Goal: Find specific page/section

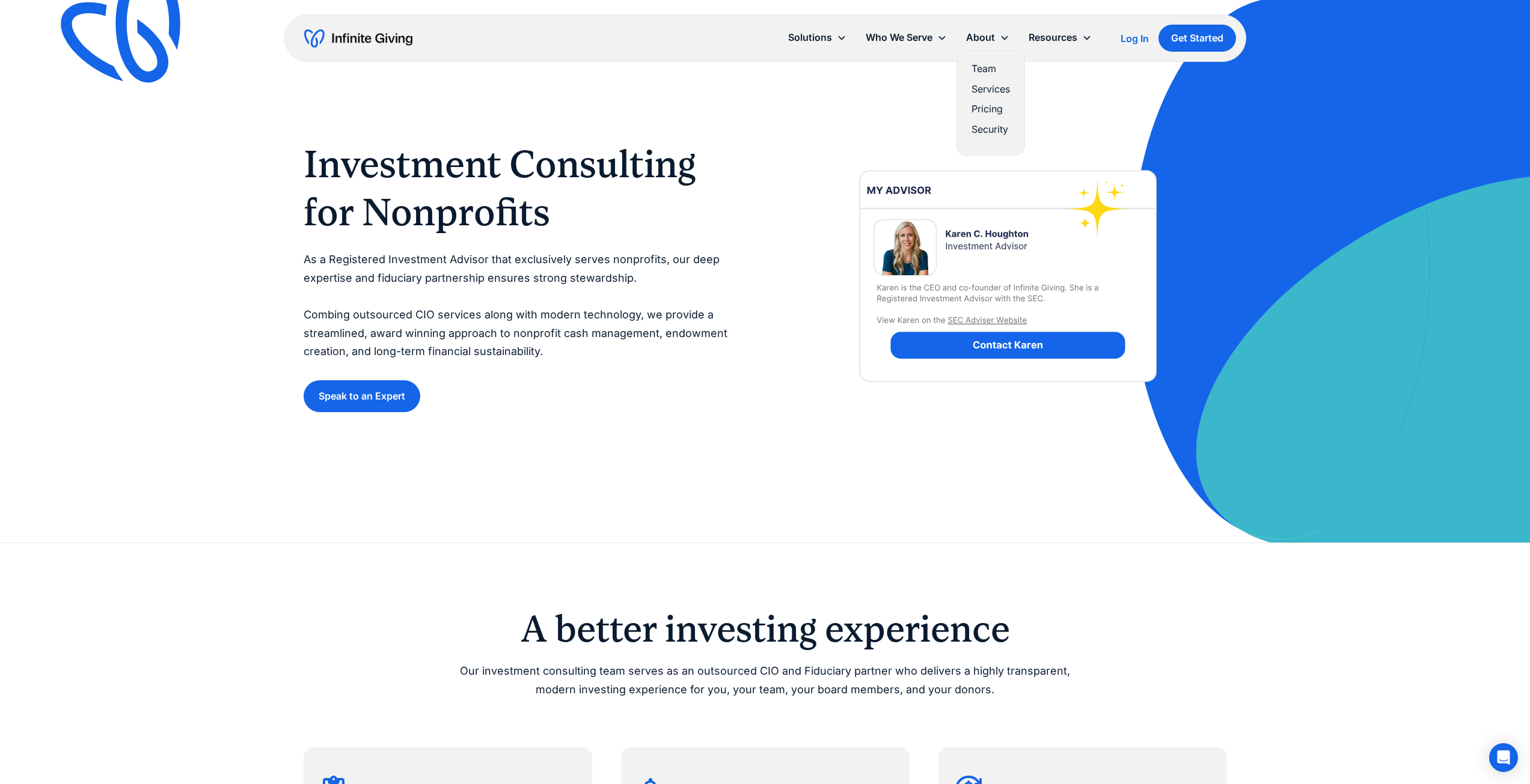
click at [983, 71] on link "Team" at bounding box center [991, 69] width 38 height 16
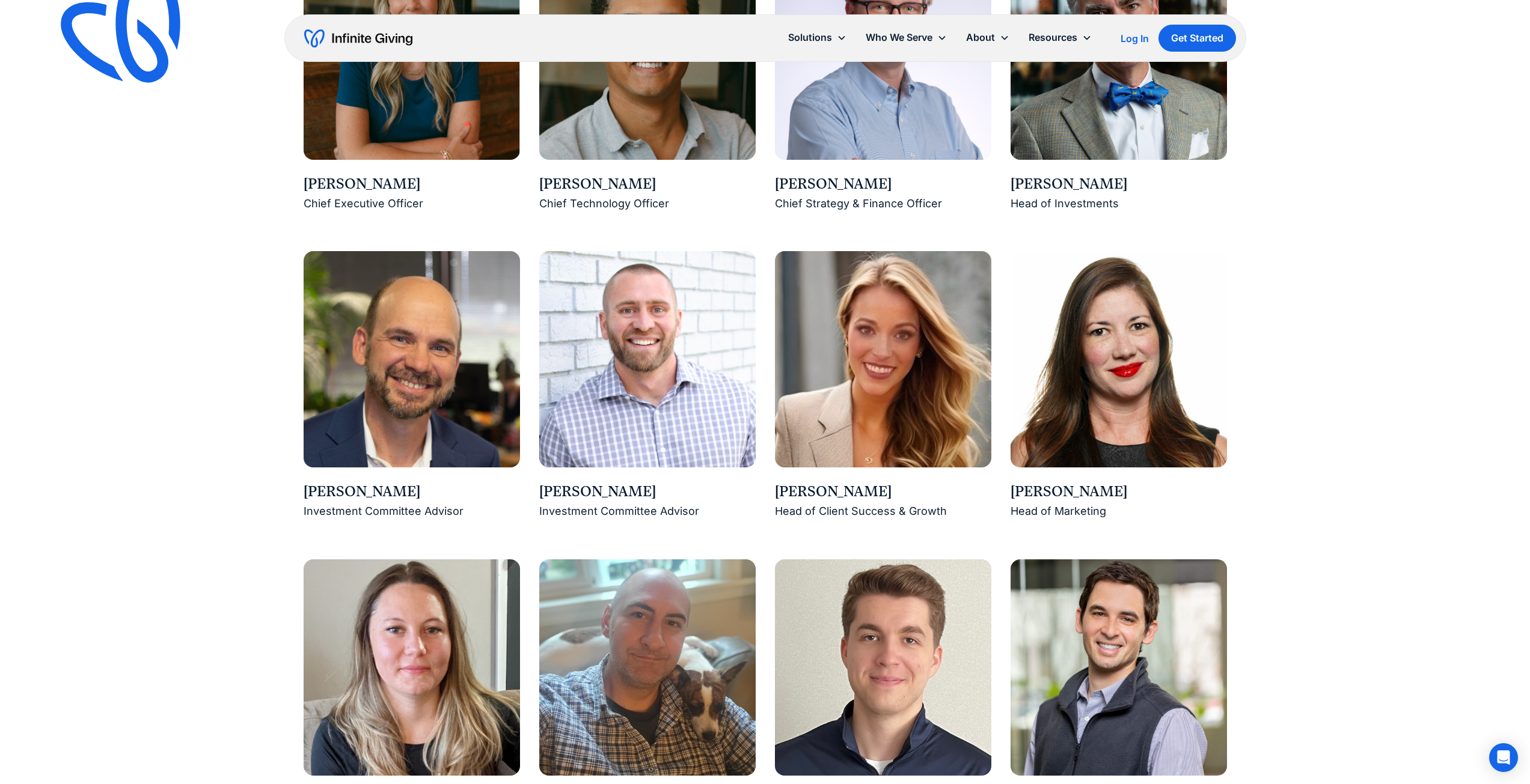
scroll to position [1202, 0]
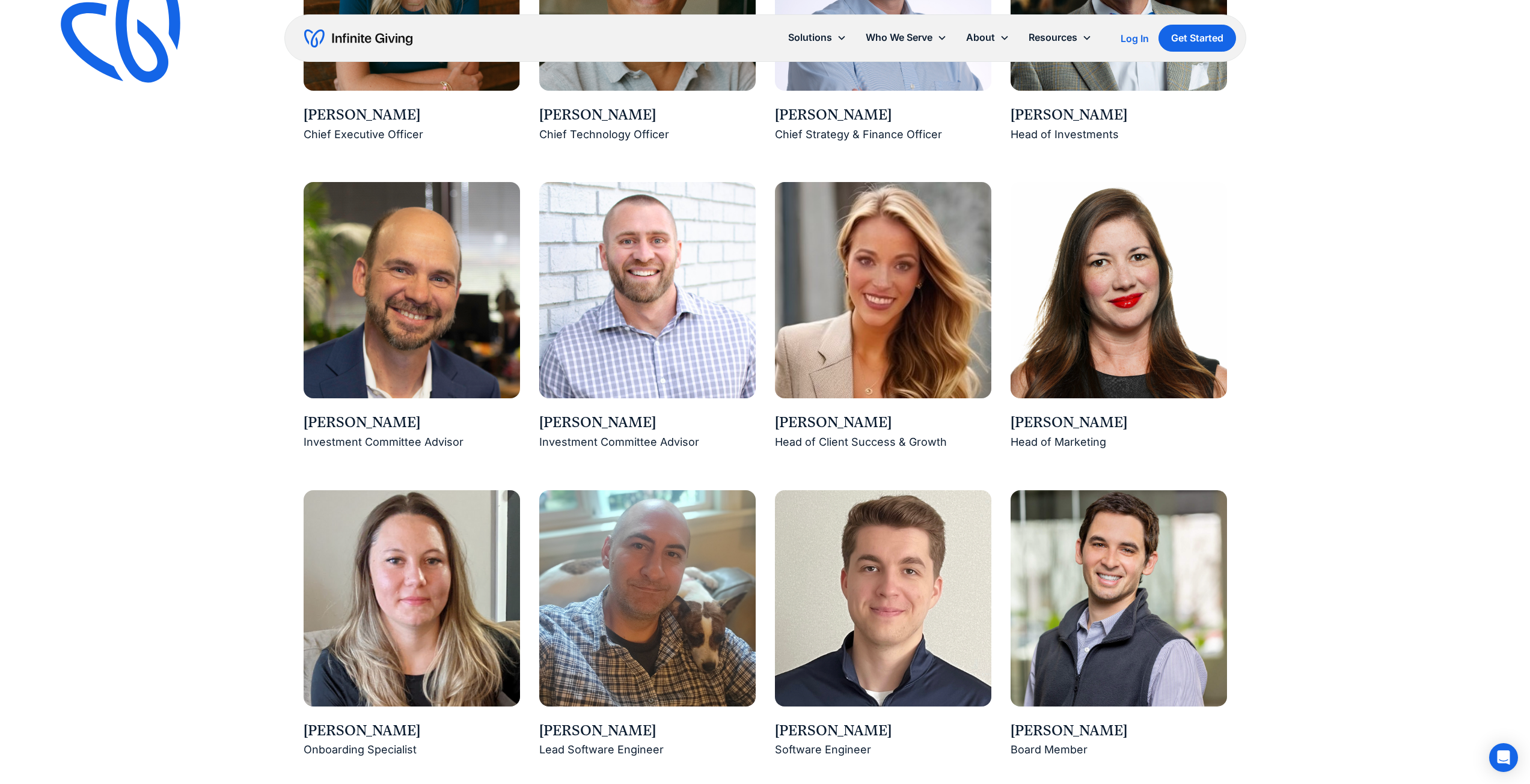
click at [419, 329] on img at bounding box center [412, 290] width 216 height 216
click at [429, 413] on div "[PERSON_NAME]" at bounding box center [412, 423] width 216 height 20
click at [358, 420] on div "[PERSON_NAME]" at bounding box center [412, 423] width 216 height 20
click at [377, 437] on div "Investment Committee Advisor" at bounding box center [412, 442] width 216 height 18
click at [432, 268] on img at bounding box center [412, 290] width 216 height 216
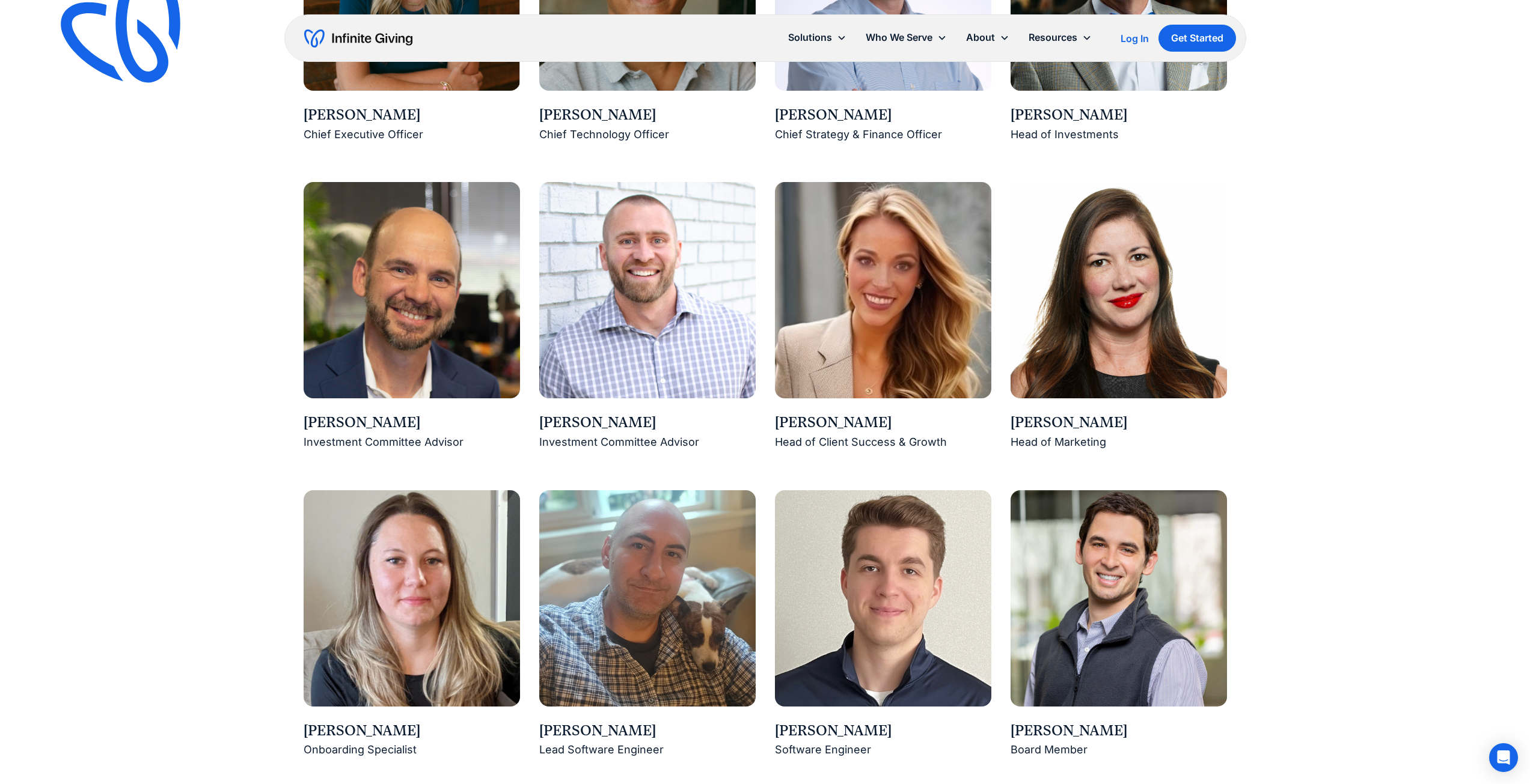
click at [915, 622] on img at bounding box center [883, 598] width 216 height 216
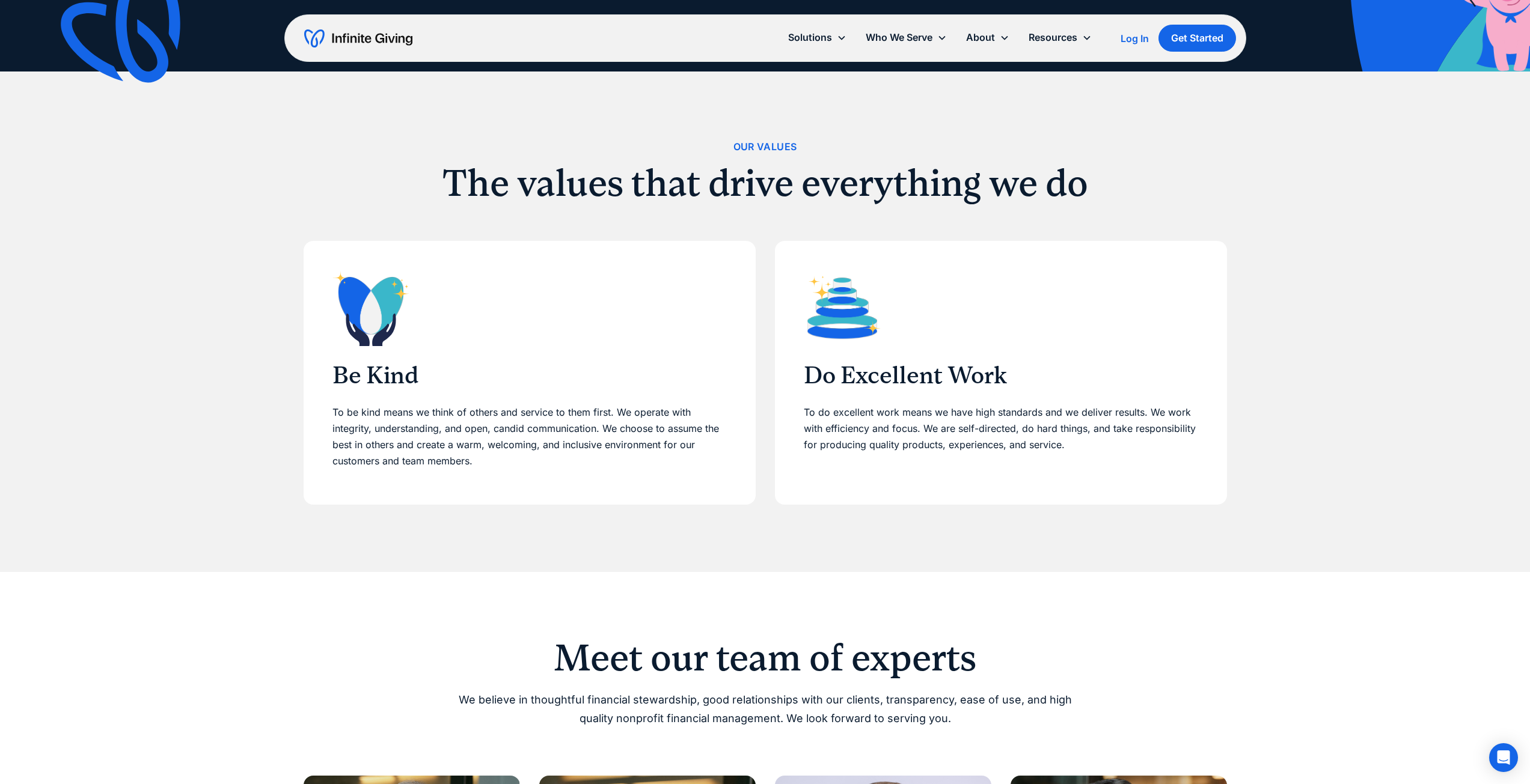
scroll to position [0, 0]
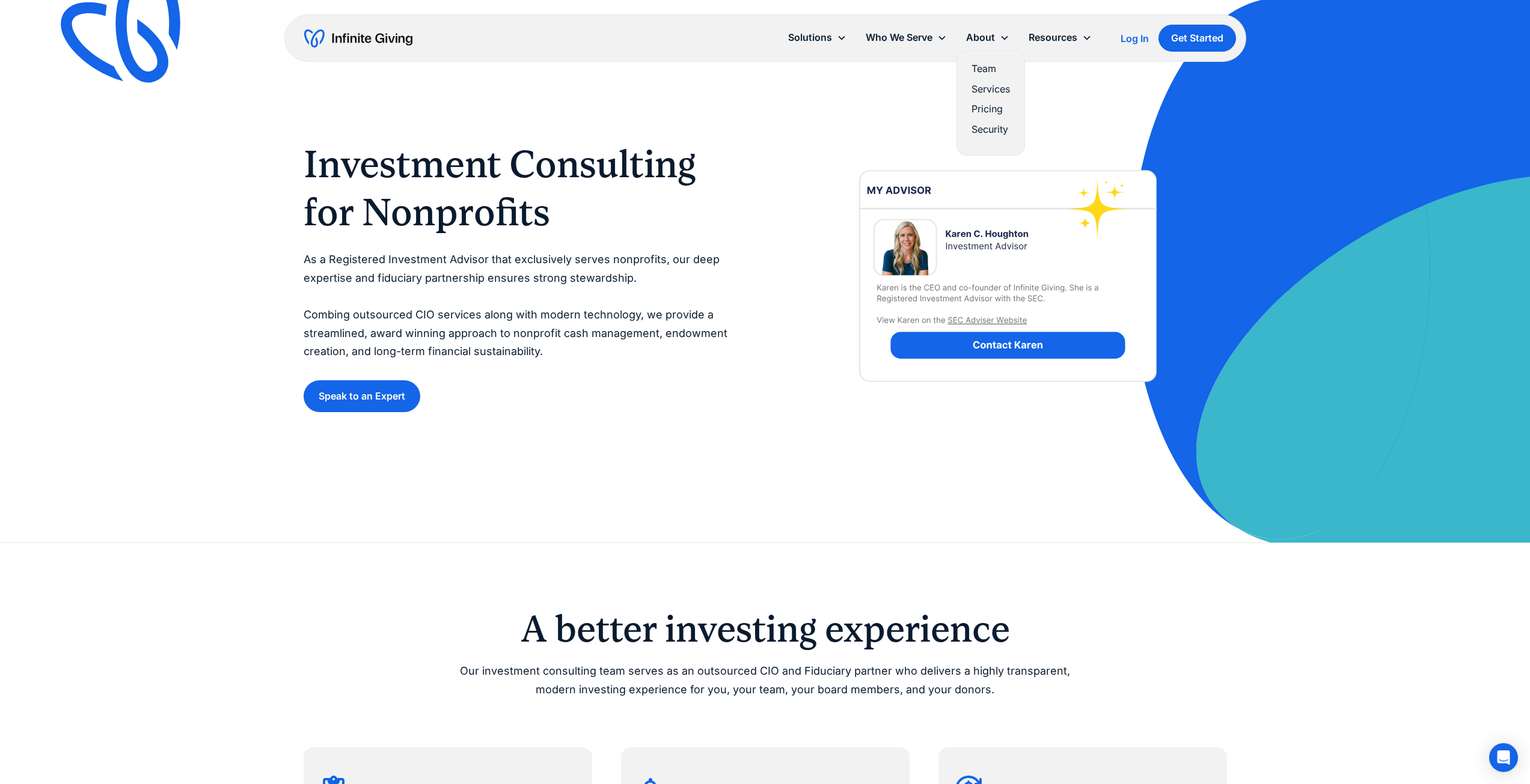
click at [987, 62] on link "Team" at bounding box center [991, 69] width 38 height 16
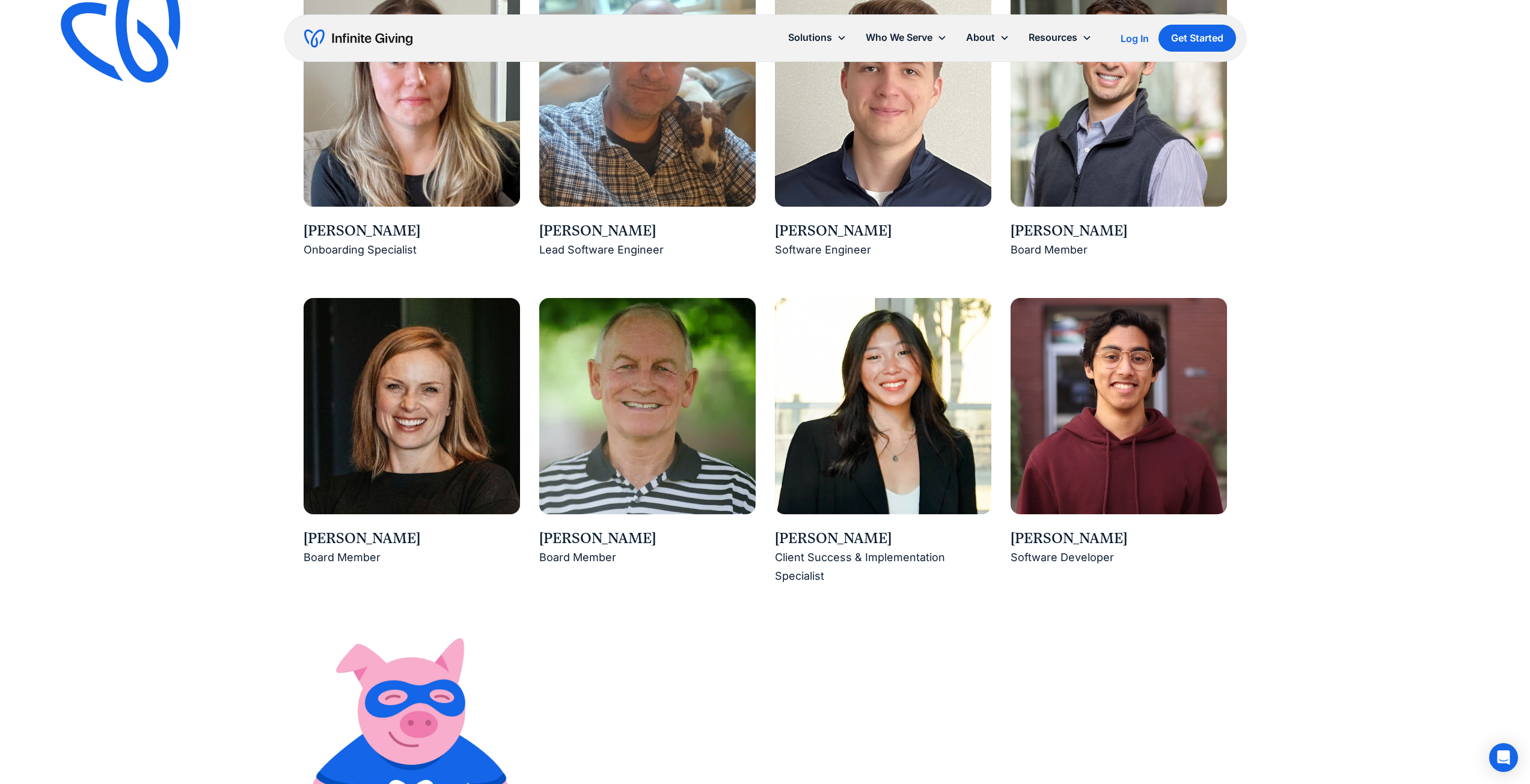
scroll to position [1603, 0]
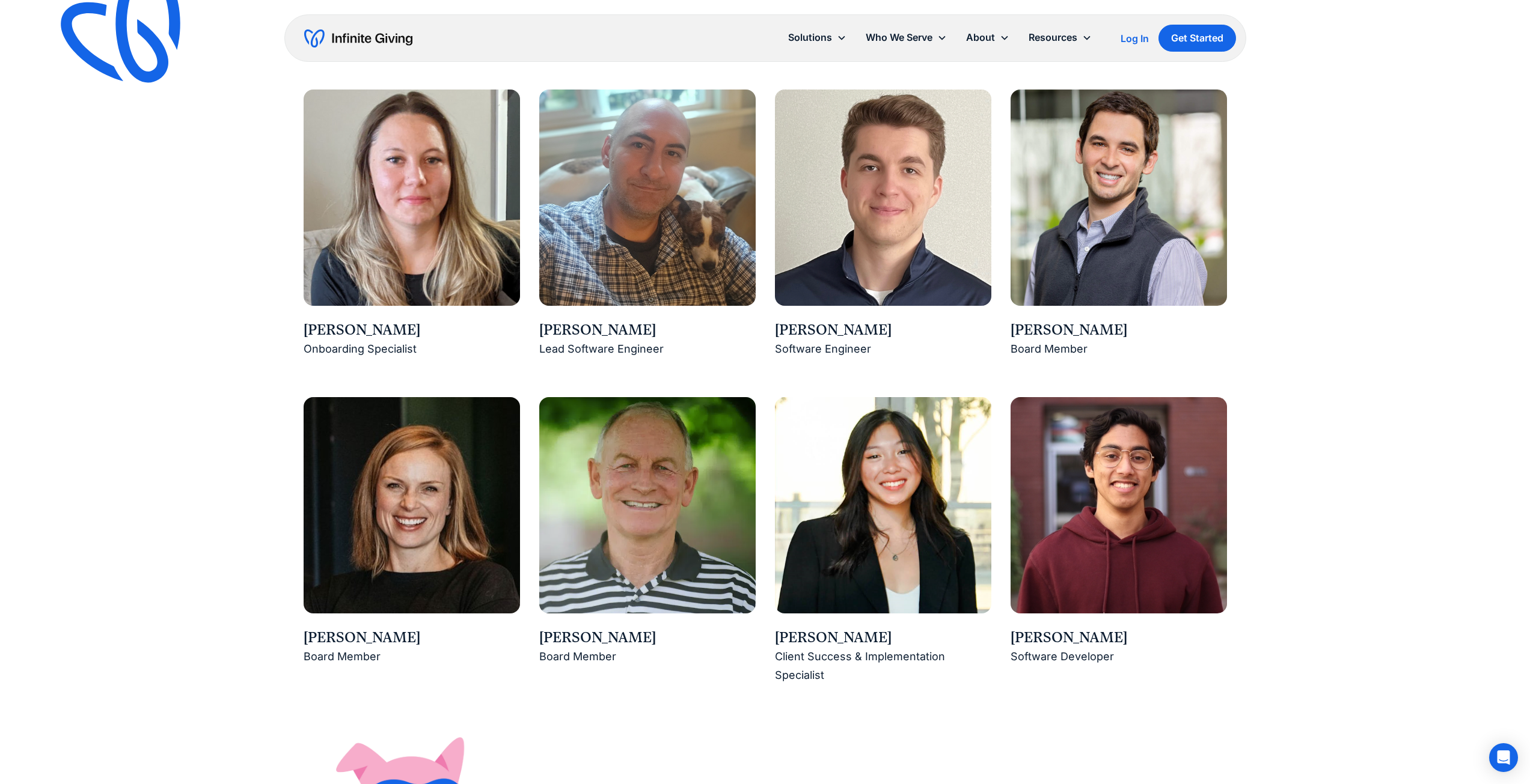
click at [1102, 273] on img at bounding box center [1119, 198] width 216 height 216
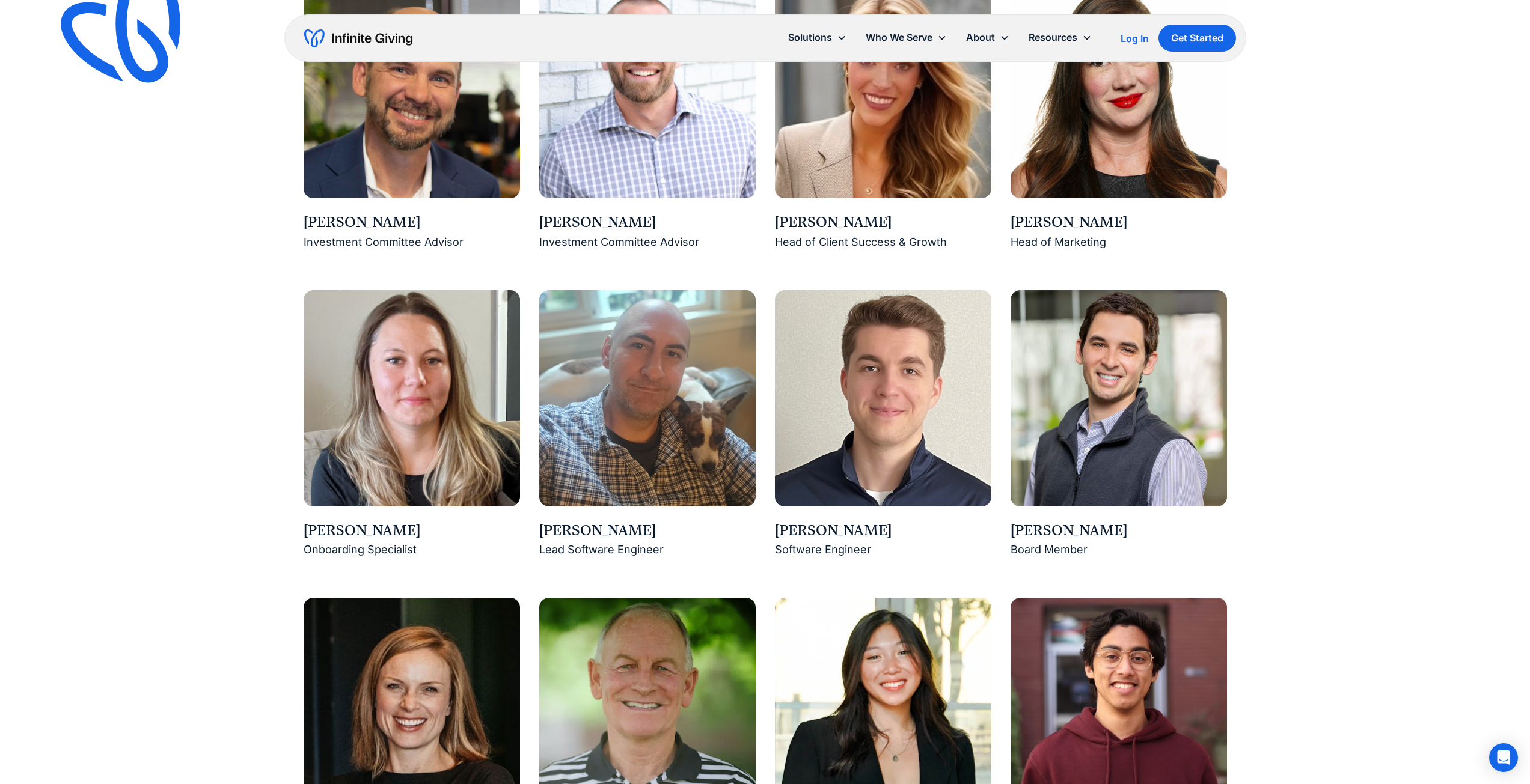
scroll to position [1702, 0]
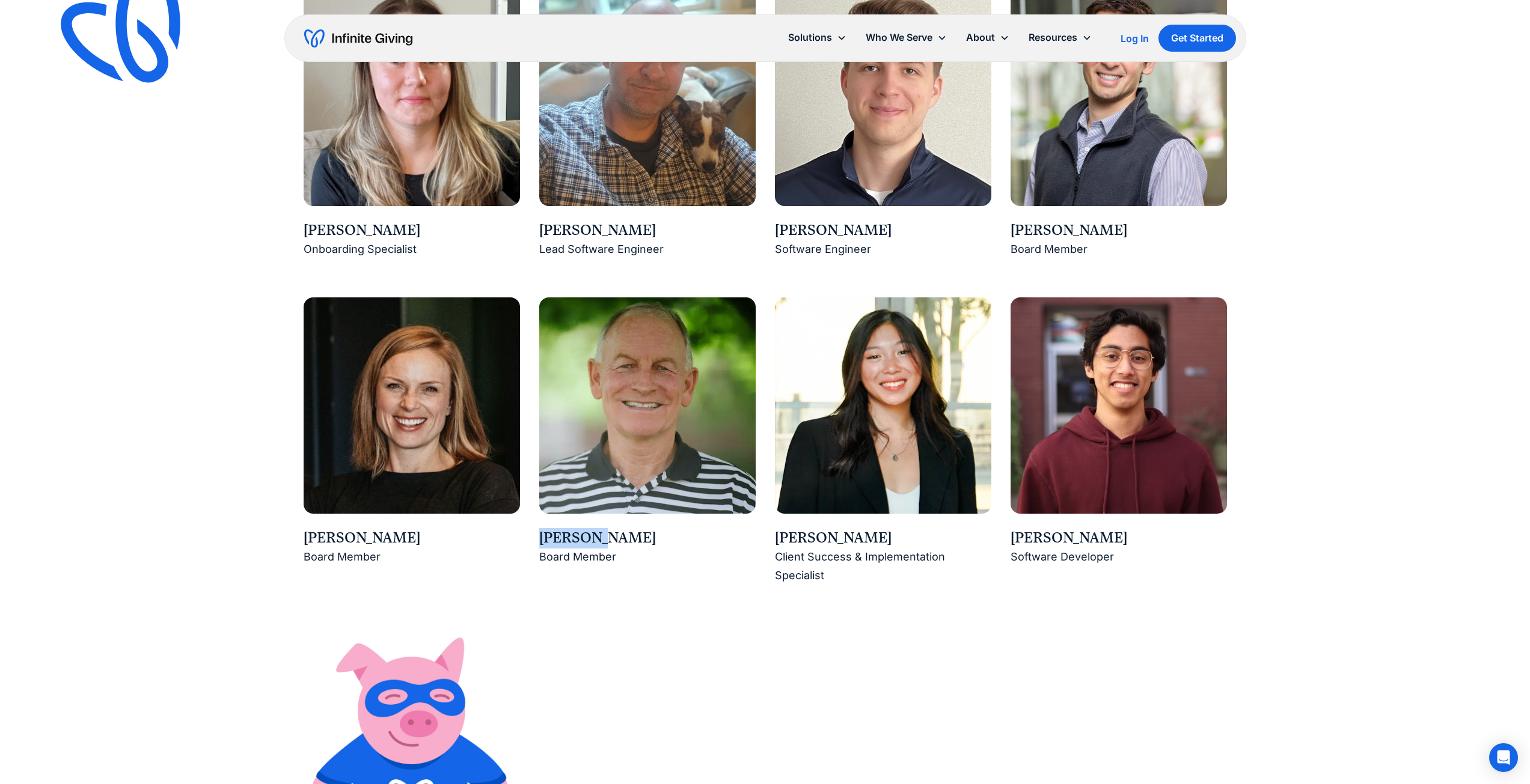
drag, startPoint x: 599, startPoint y: 535, endPoint x: 539, endPoint y: 537, distance: 60.0
click at [539, 537] on div "[PERSON_NAME]" at bounding box center [647, 538] width 216 height 20
copy div "[PERSON_NAME]"
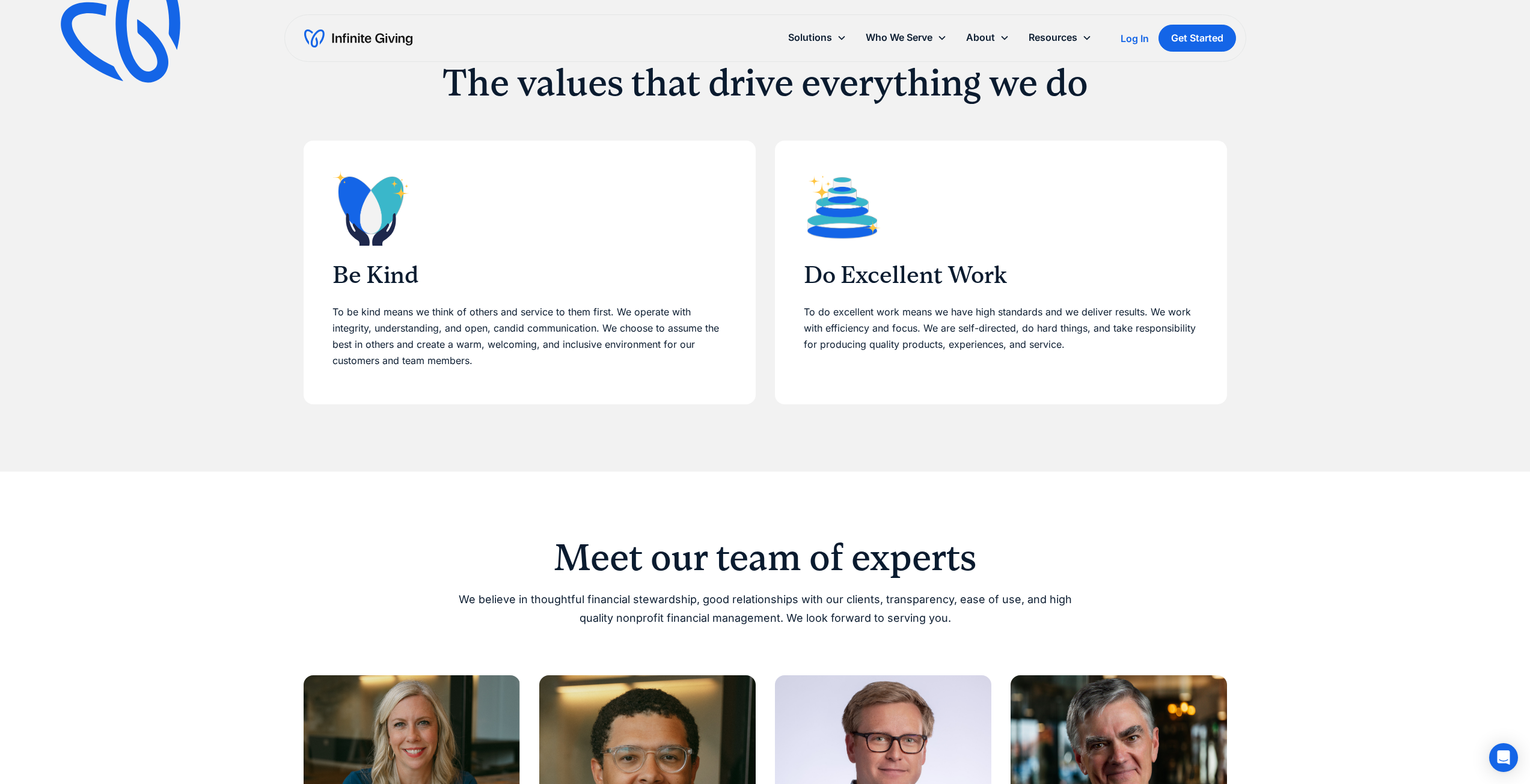
scroll to position [100, 0]
